Goal: Transaction & Acquisition: Subscribe to service/newsletter

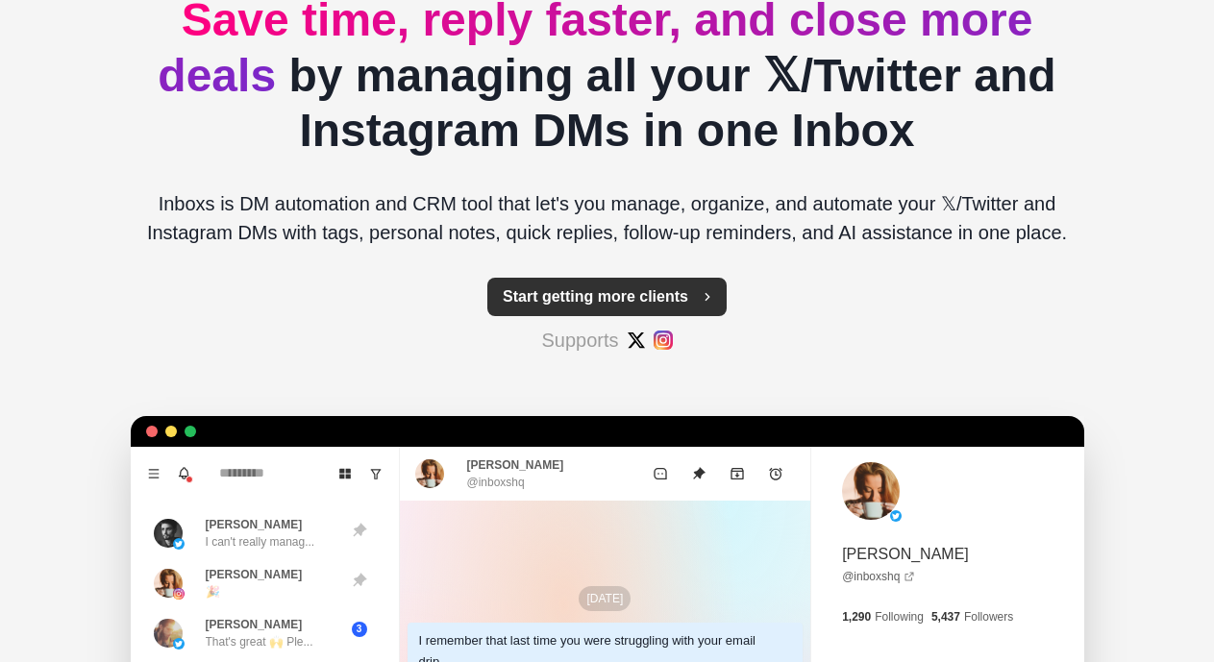
scroll to position [192, 0]
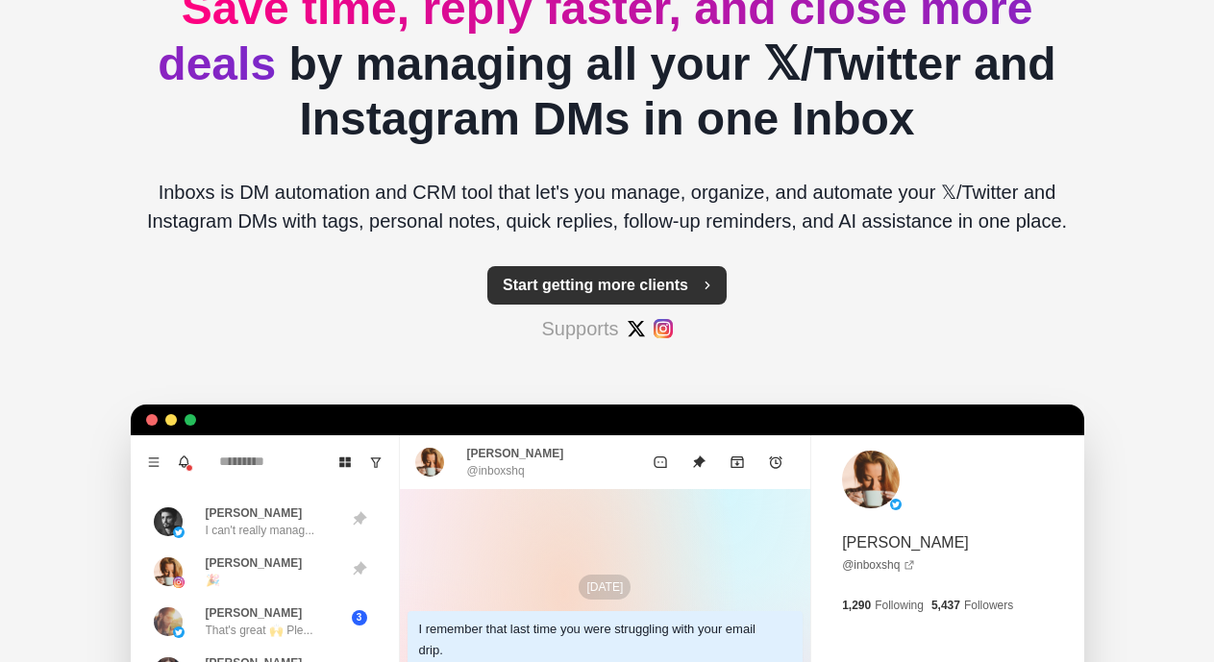
click at [540, 278] on button "Start getting more clients" at bounding box center [606, 285] width 239 height 38
type textarea "*"
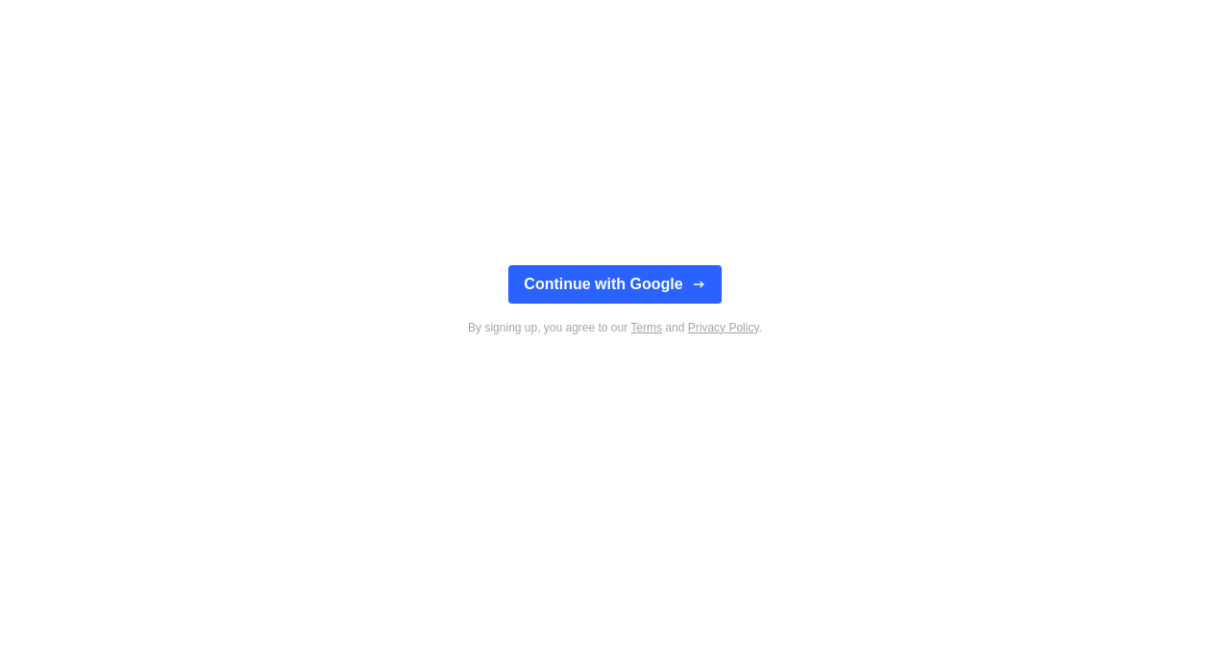
click at [540, 278] on button "Continue with Google" at bounding box center [614, 284] width 212 height 38
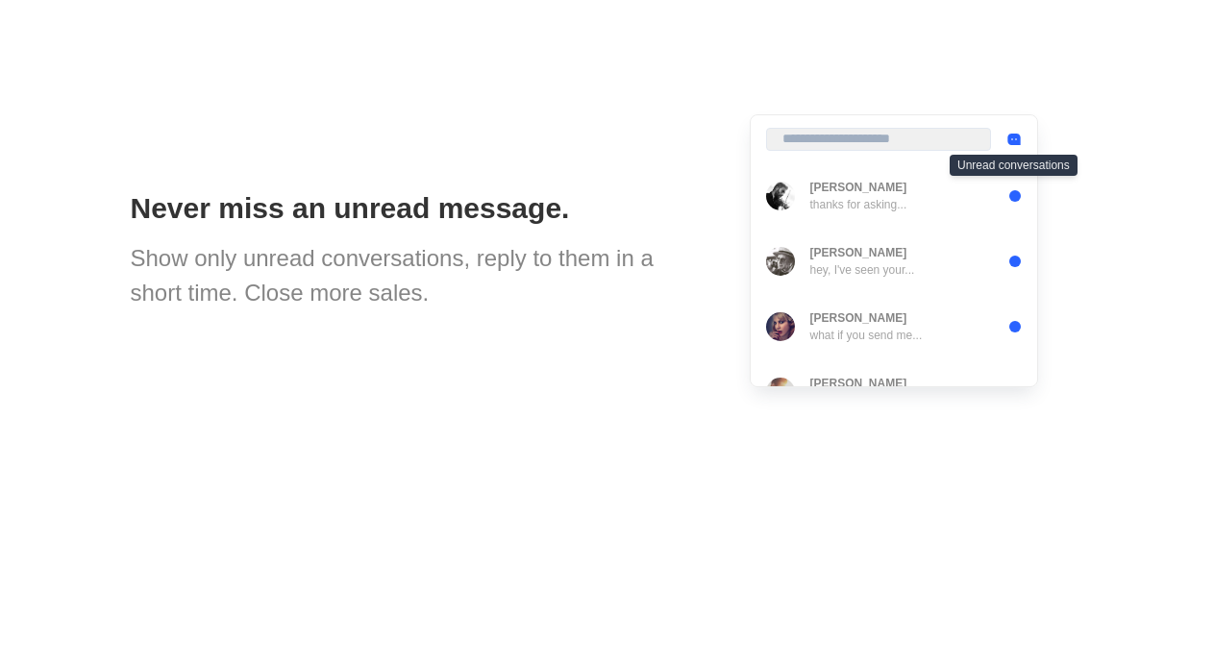
scroll to position [1826, 0]
